Goal: Task Accomplishment & Management: Manage account settings

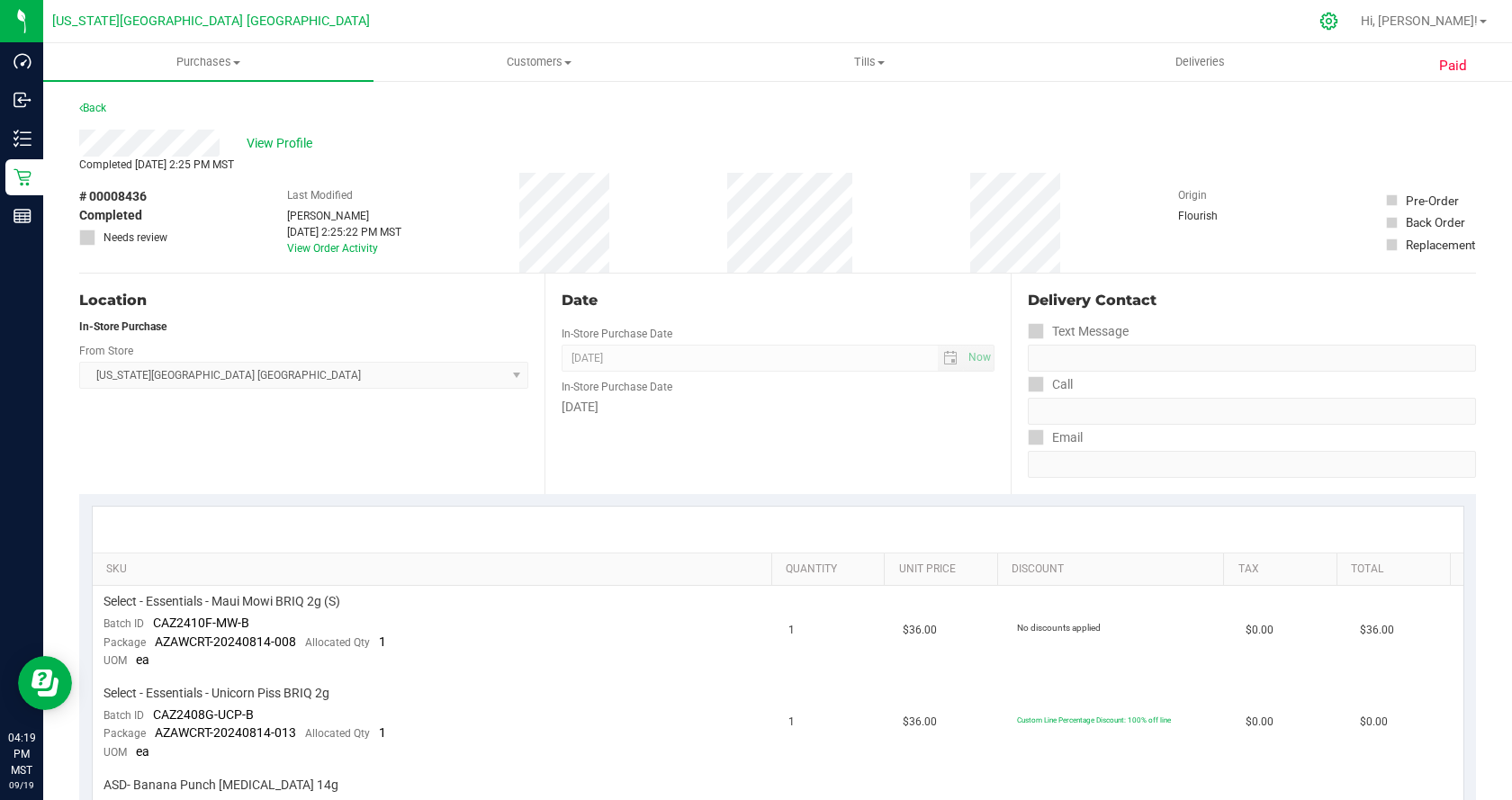
click at [1338, 21] on icon at bounding box center [1329, 21] width 19 height 19
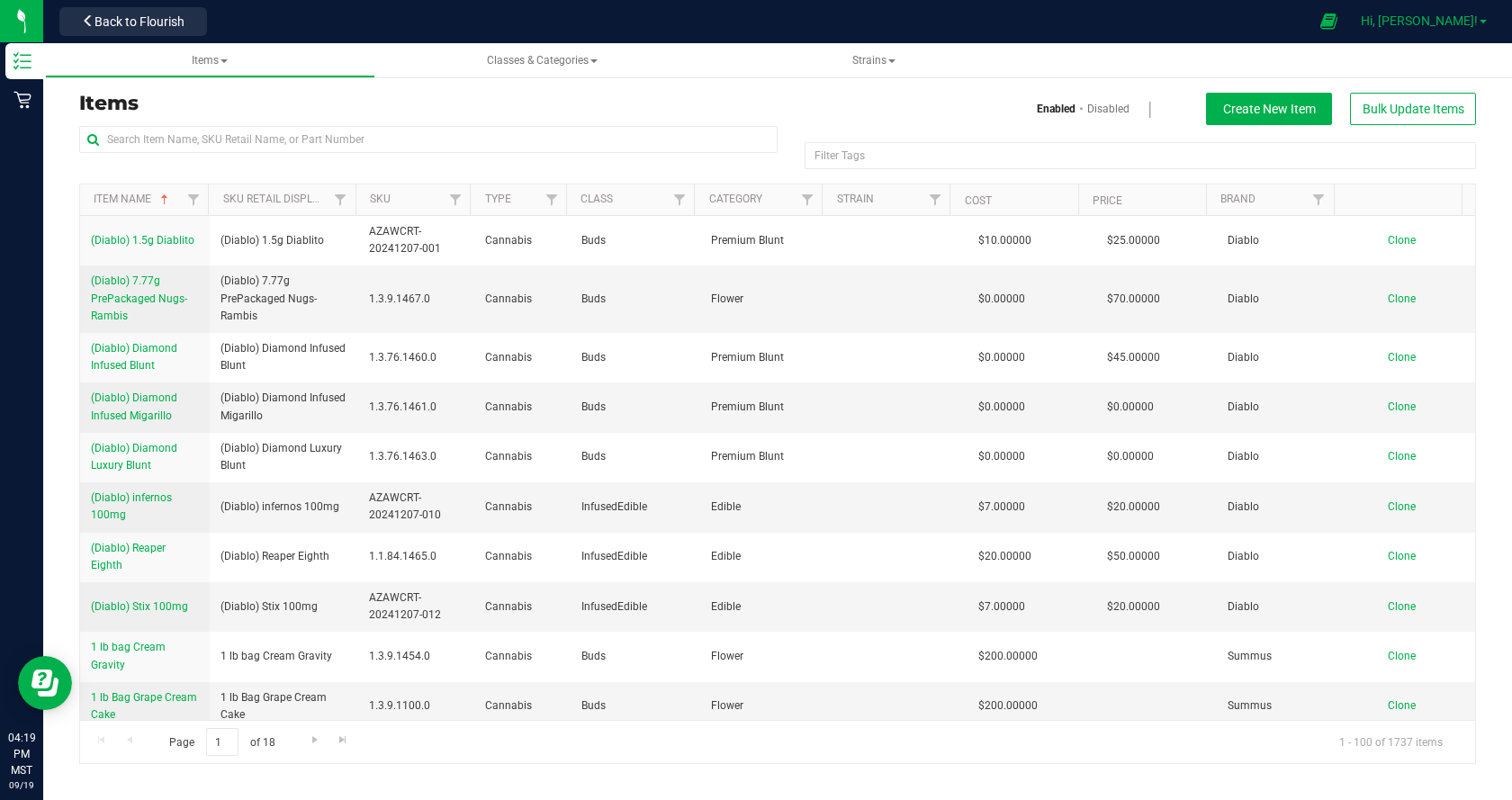
click at [1440, 24] on span "Hi, [PERSON_NAME]!" at bounding box center [1419, 21] width 117 height 15
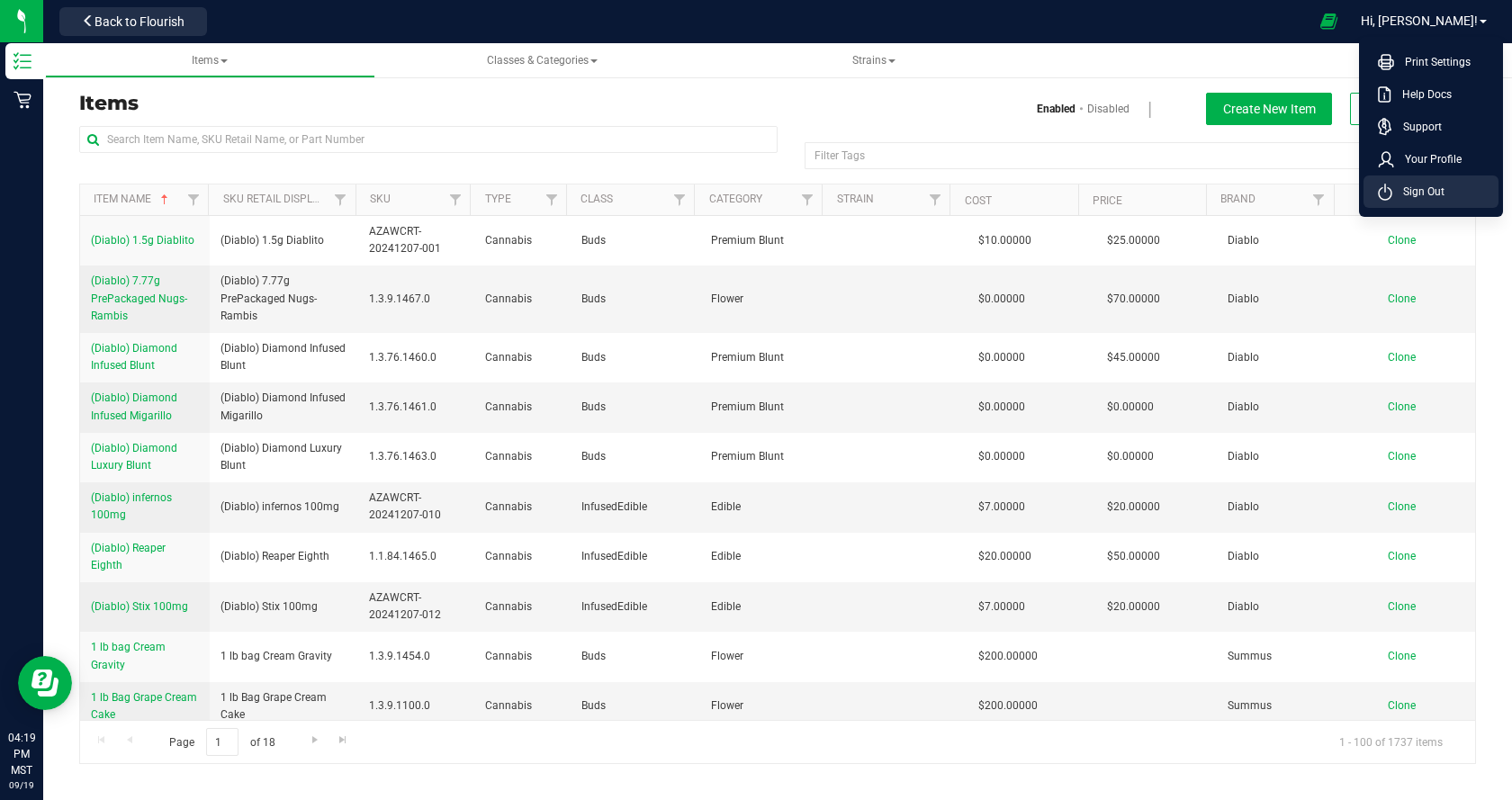
click at [1434, 193] on span "Sign Out" at bounding box center [1418, 191] width 52 height 18
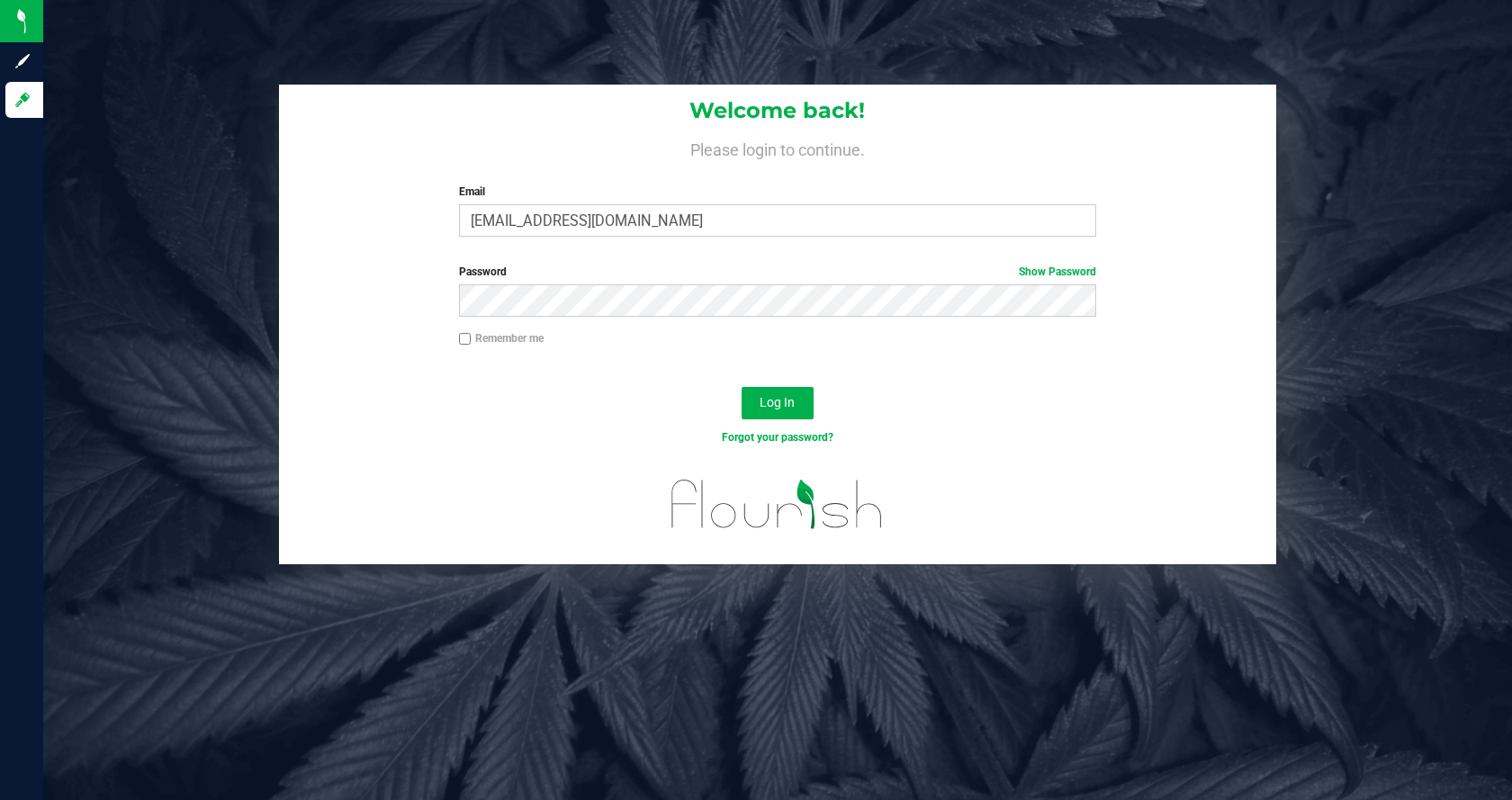
click at [649, 199] on label "Email" at bounding box center [777, 191] width 638 height 16
click at [649, 204] on input "[EMAIL_ADDRESS][DOMAIN_NAME]" at bounding box center [777, 220] width 638 height 33
click at [679, 231] on input "[EMAIL_ADDRESS][DOMAIN_NAME]" at bounding box center [777, 220] width 638 height 33
type input "[EMAIL_ADDRESS][DOMAIN_NAME]"
click at [776, 406] on span "Log In" at bounding box center [777, 402] width 36 height 15
